Goal: Information Seeking & Learning: Learn about a topic

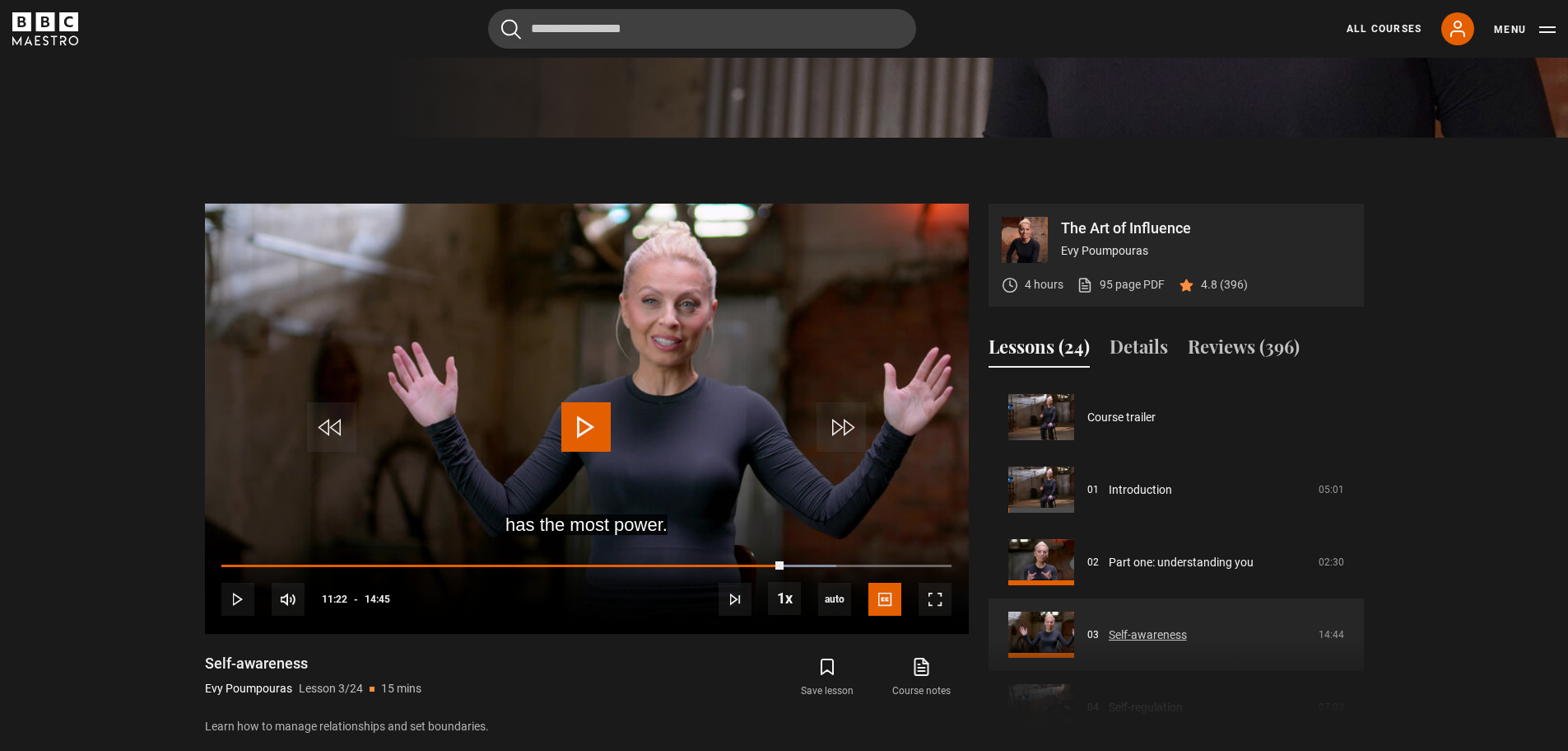
scroll to position [145, 0]
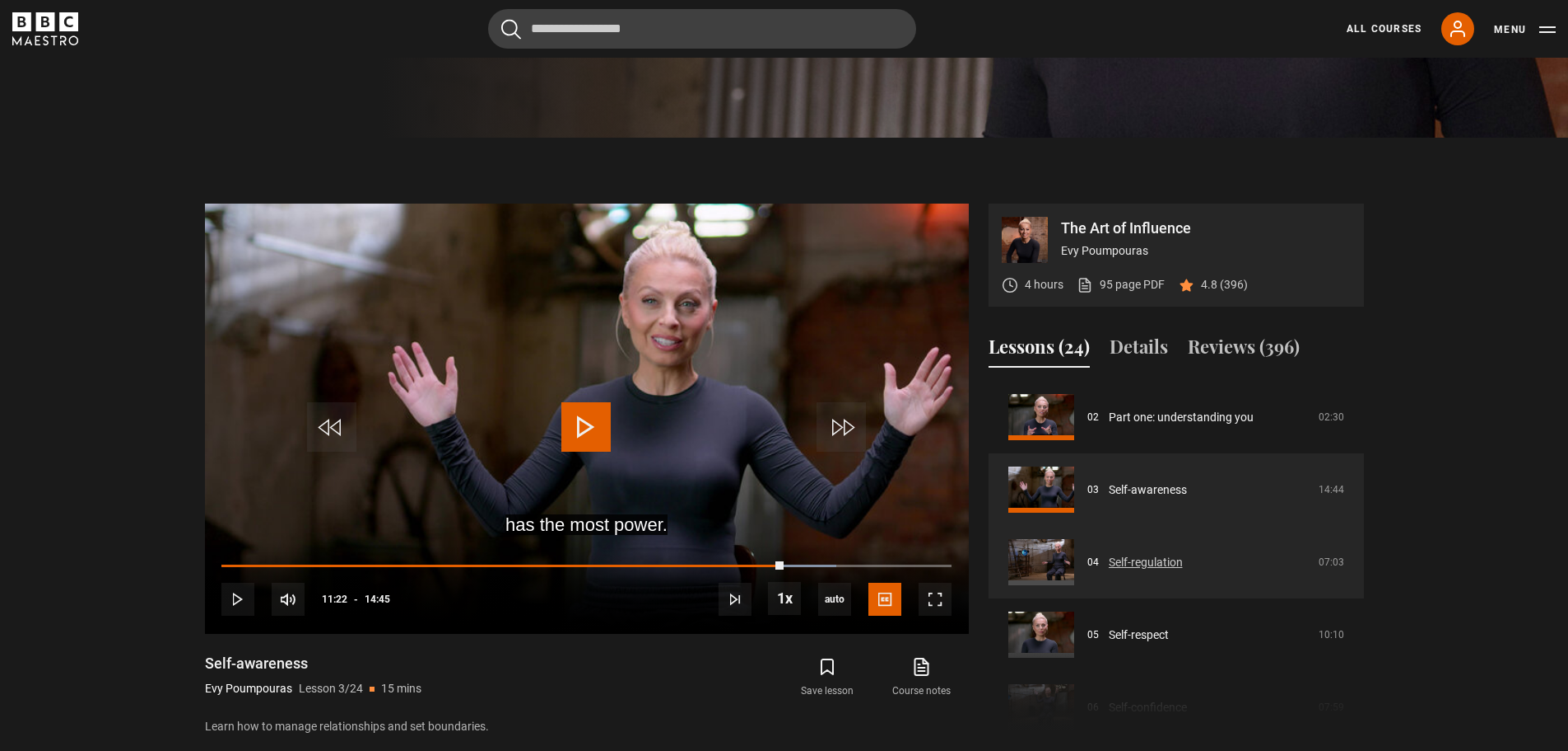
click at [1154, 561] on link "Self-regulation" at bounding box center [1146, 562] width 74 height 17
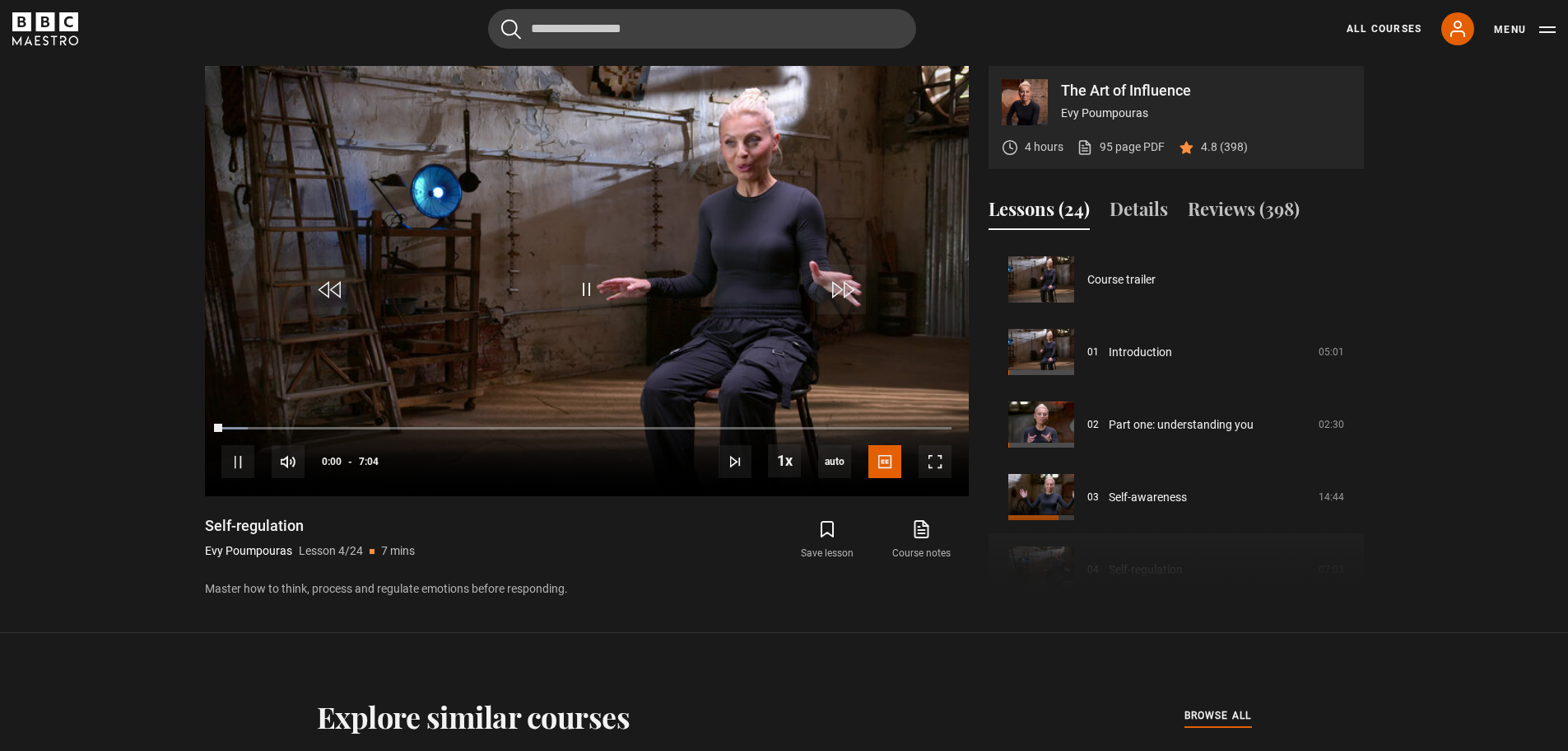
scroll to position [217, 0]
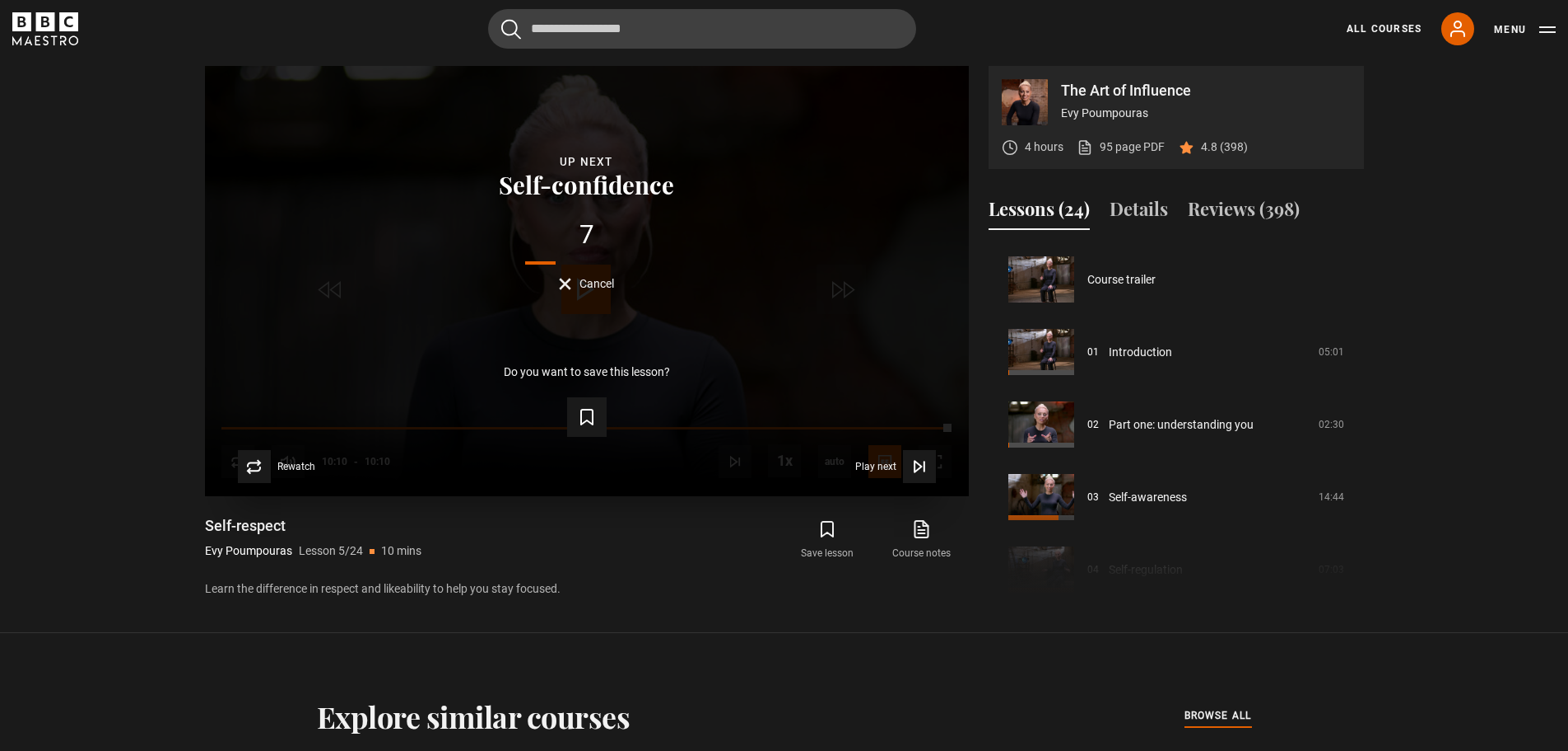
click at [592, 284] on span "Cancel" at bounding box center [597, 284] width 35 height 12
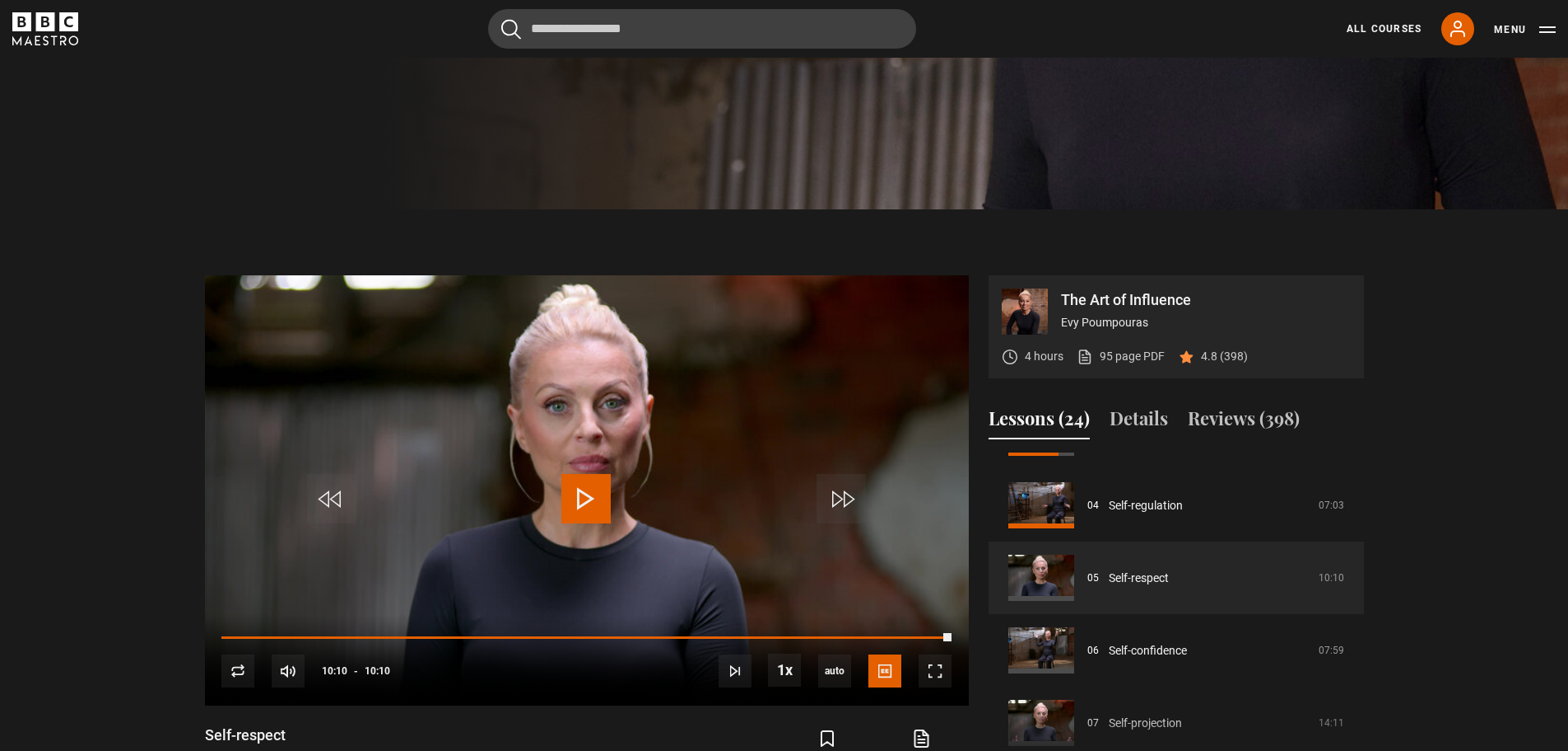
scroll to position [274, 0]
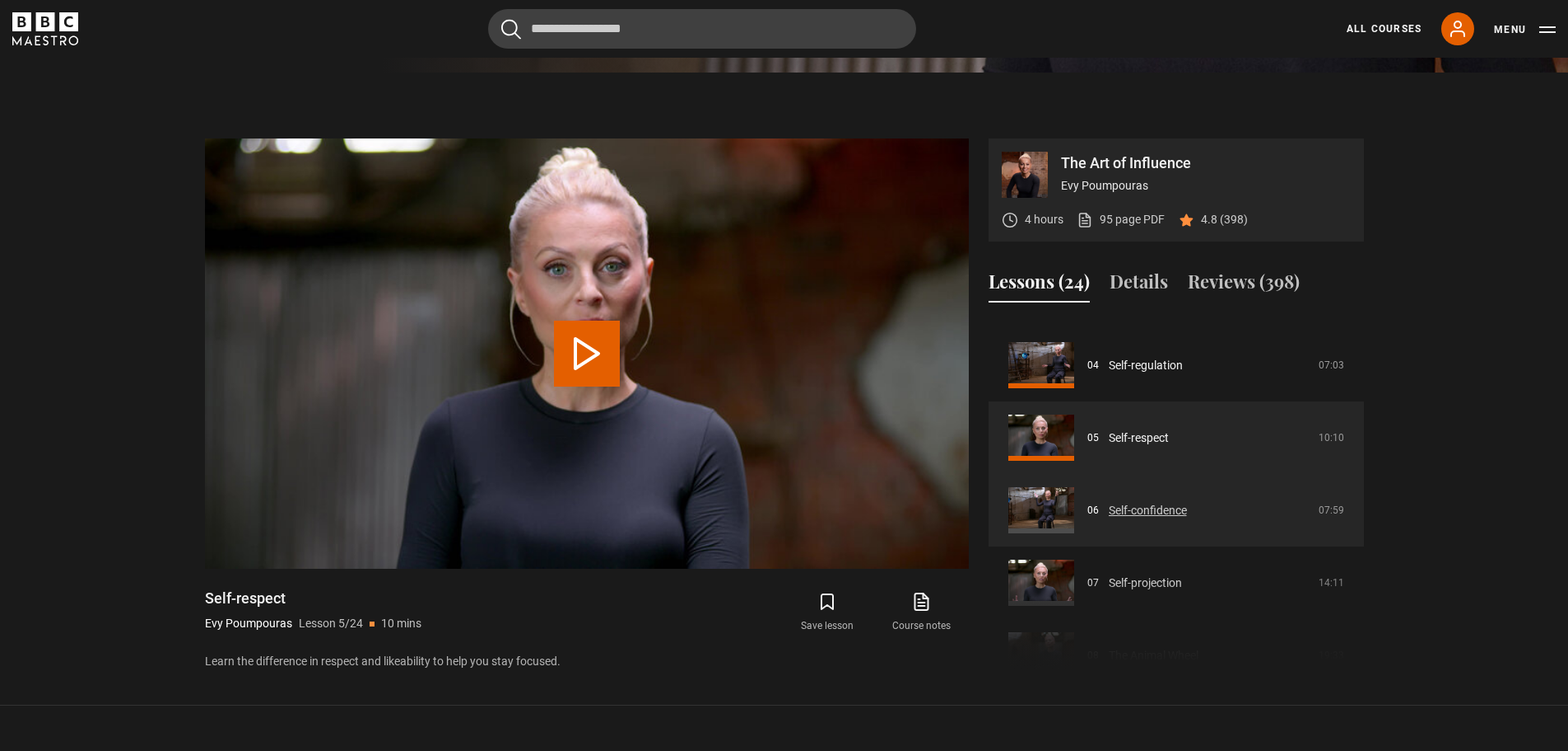
scroll to position [274, 0]
click at [1109, 515] on link "Self-confidence" at bounding box center [1148, 512] width 78 height 17
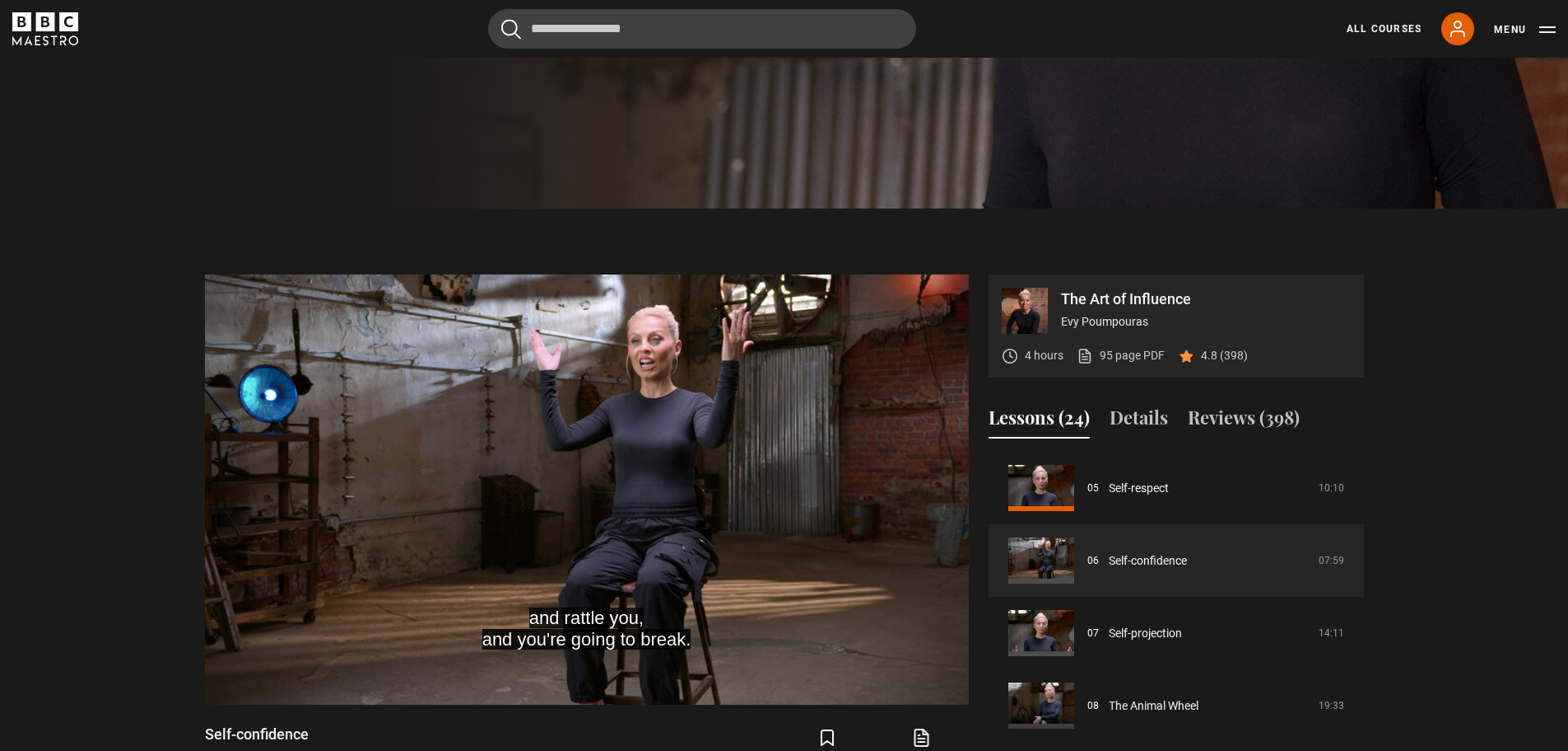
scroll to position [621, 0]
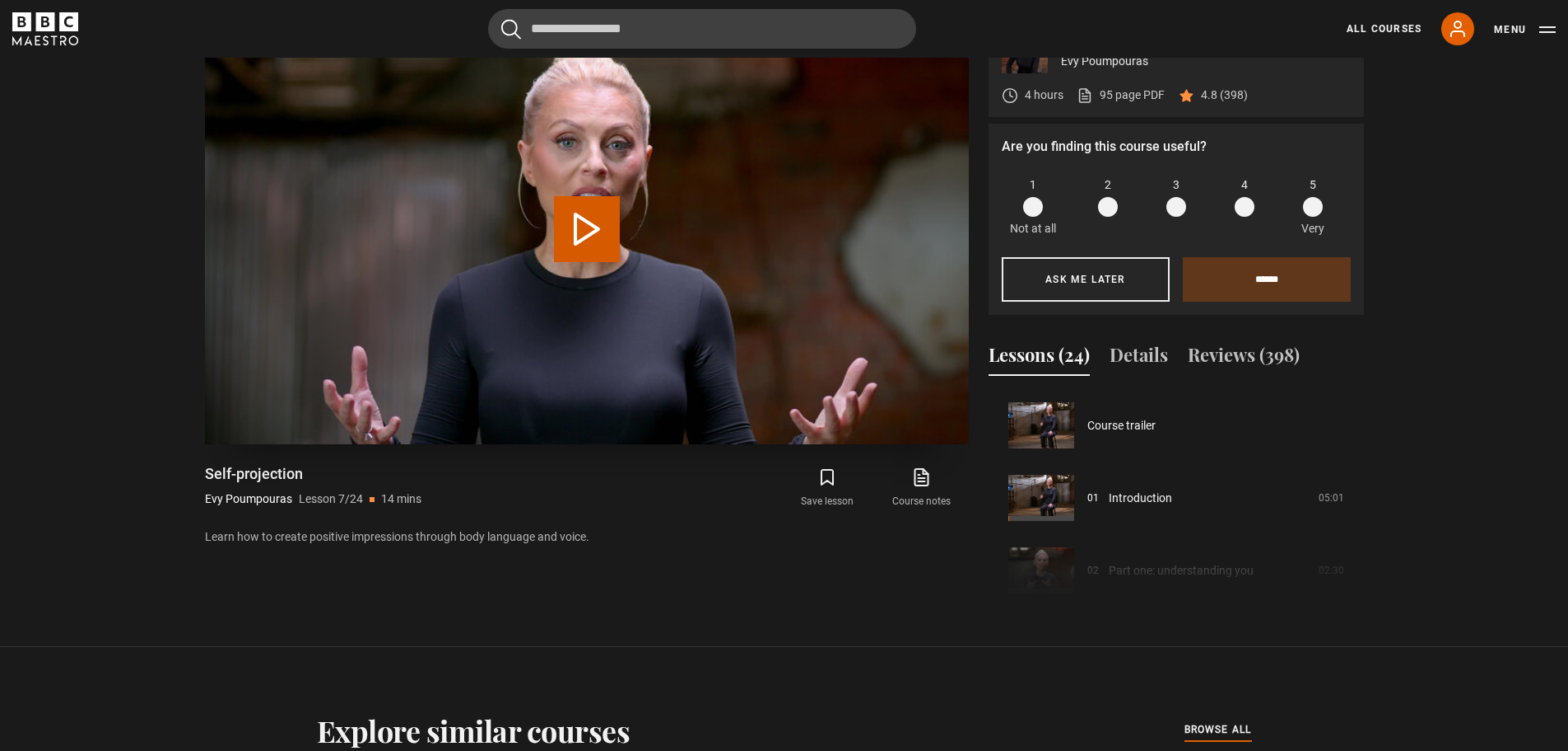
scroll to position [435, 0]
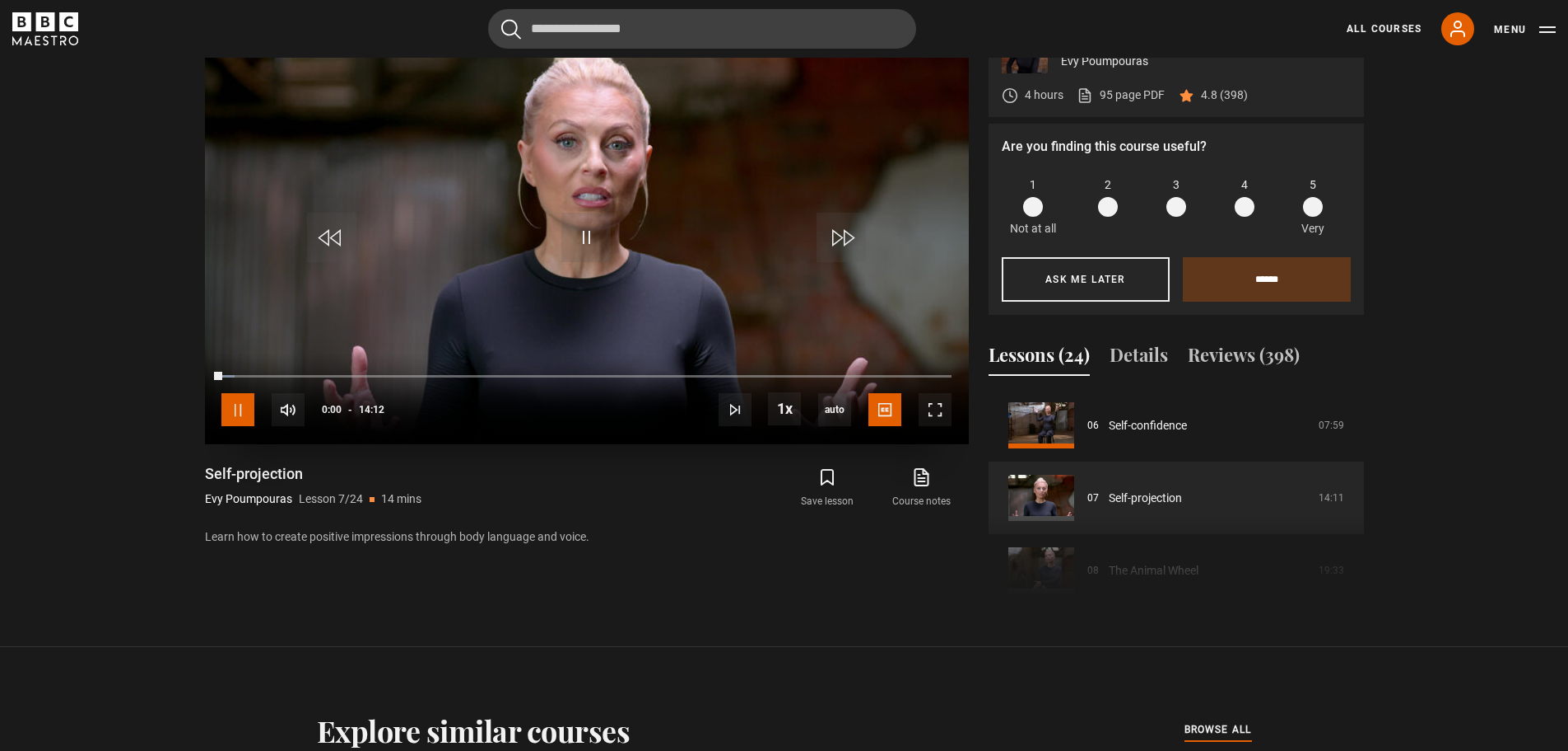
click at [230, 413] on span "Video Player" at bounding box center [238, 409] width 33 height 33
